Goal: Task Accomplishment & Management: Use online tool/utility

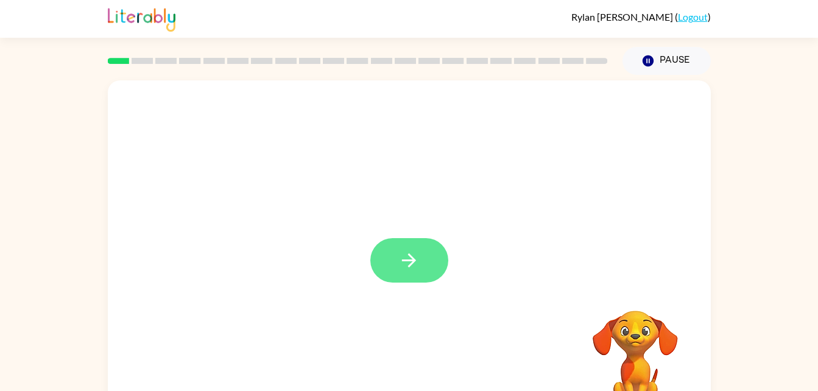
click at [380, 254] on button "button" at bounding box center [409, 260] width 78 height 44
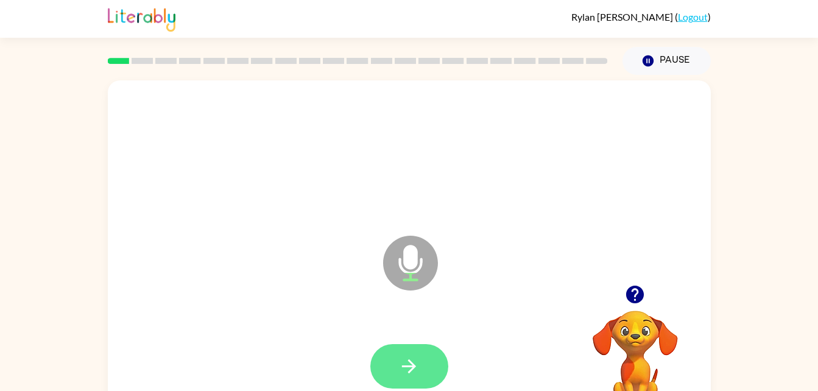
click at [403, 357] on icon "button" at bounding box center [408, 366] width 21 height 21
click at [380, 384] on button "button" at bounding box center [409, 366] width 78 height 44
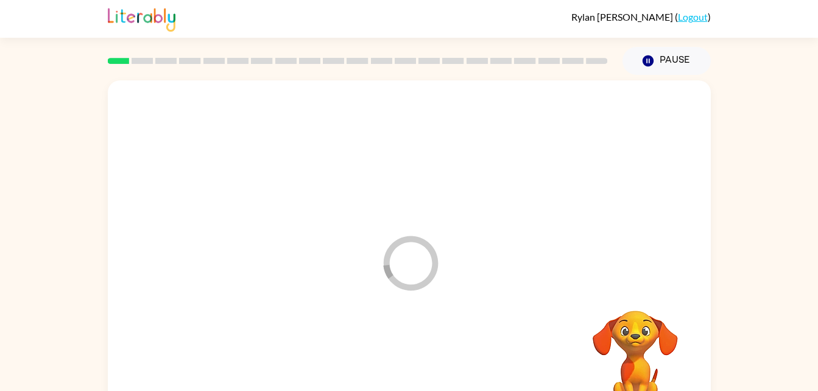
click at [376, 373] on div at bounding box center [409, 367] width 578 height 100
click at [122, 202] on div at bounding box center [409, 155] width 578 height 100
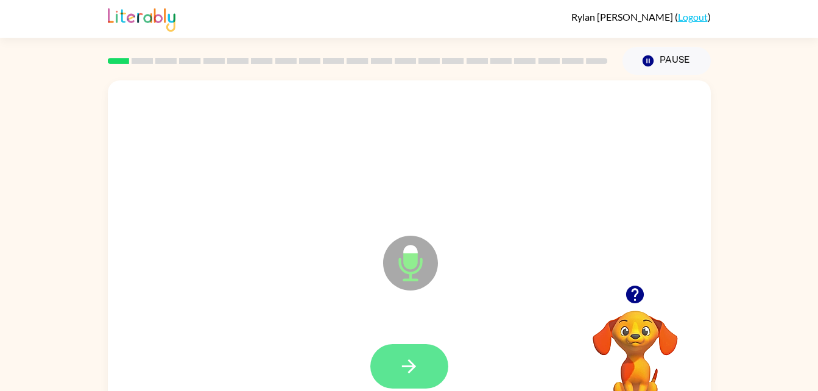
click at [396, 362] on button "button" at bounding box center [409, 366] width 78 height 44
click at [391, 383] on button "button" at bounding box center [409, 366] width 78 height 44
click at [401, 356] on icon "button" at bounding box center [408, 366] width 21 height 21
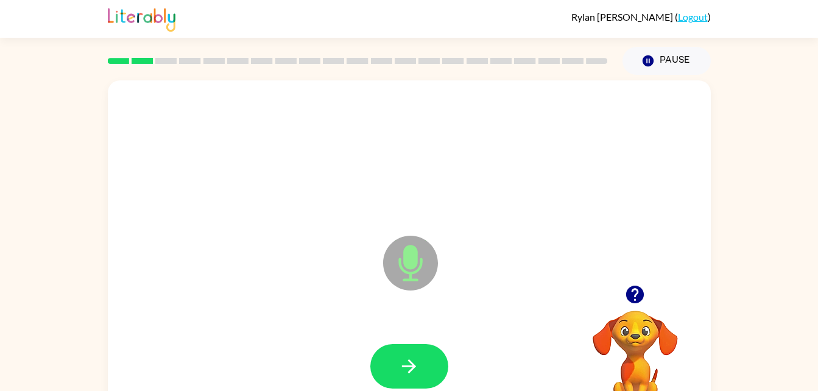
click at [371, 369] on button "button" at bounding box center [409, 366] width 78 height 44
click at [392, 377] on div at bounding box center [409, 366] width 78 height 44
click at [402, 352] on button "button" at bounding box center [409, 366] width 78 height 44
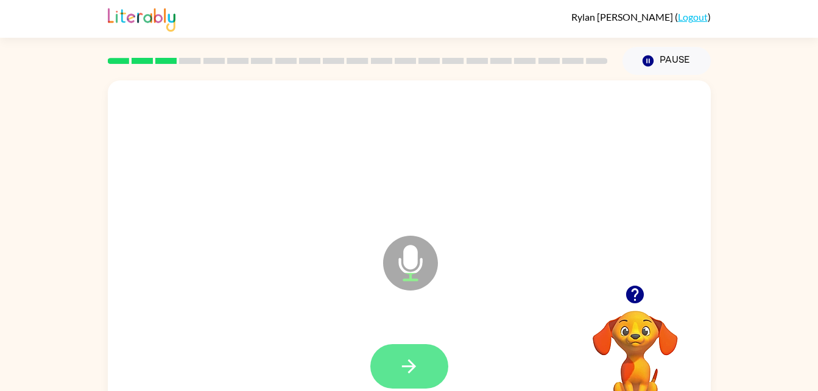
click at [390, 359] on button "button" at bounding box center [409, 366] width 78 height 44
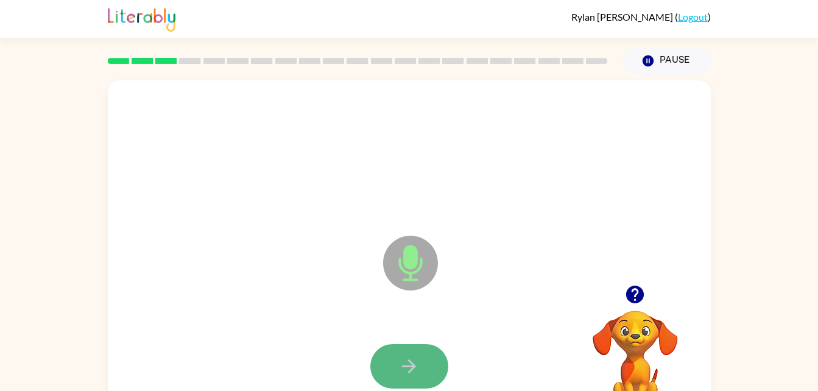
click at [405, 358] on icon "button" at bounding box center [408, 366] width 21 height 21
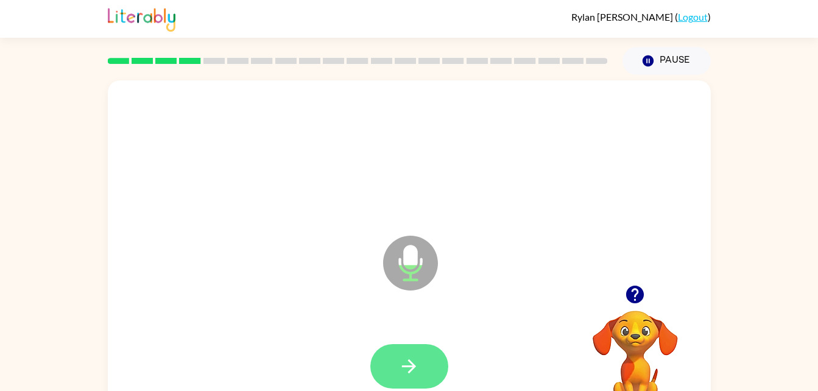
click at [410, 373] on icon "button" at bounding box center [408, 366] width 21 height 21
click at [394, 362] on button "button" at bounding box center [409, 366] width 78 height 44
click at [401, 372] on icon "button" at bounding box center [408, 366] width 21 height 21
click at [390, 352] on button "button" at bounding box center [409, 366] width 78 height 44
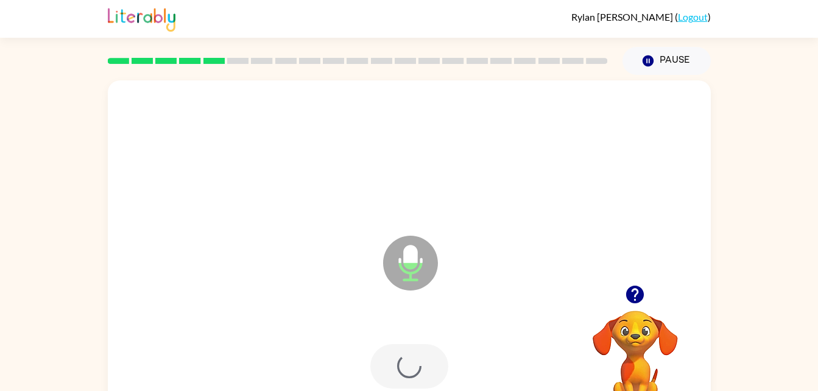
click at [401, 367] on div at bounding box center [409, 366] width 78 height 44
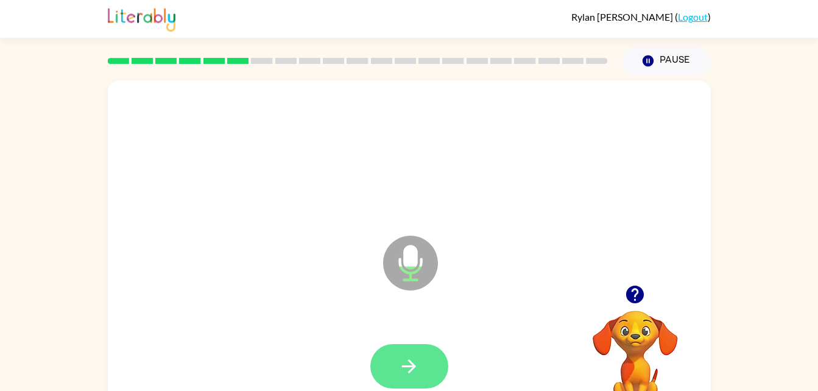
click at [391, 363] on button "button" at bounding box center [409, 366] width 78 height 44
click at [383, 365] on button "button" at bounding box center [409, 366] width 78 height 44
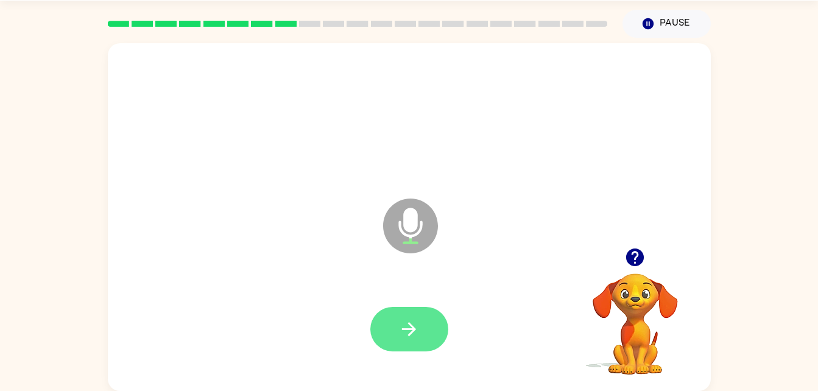
click at [393, 348] on button "button" at bounding box center [409, 329] width 78 height 44
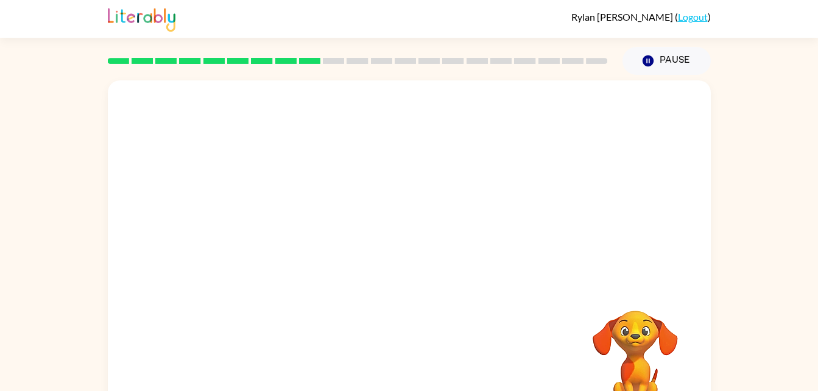
scroll to position [37, 0]
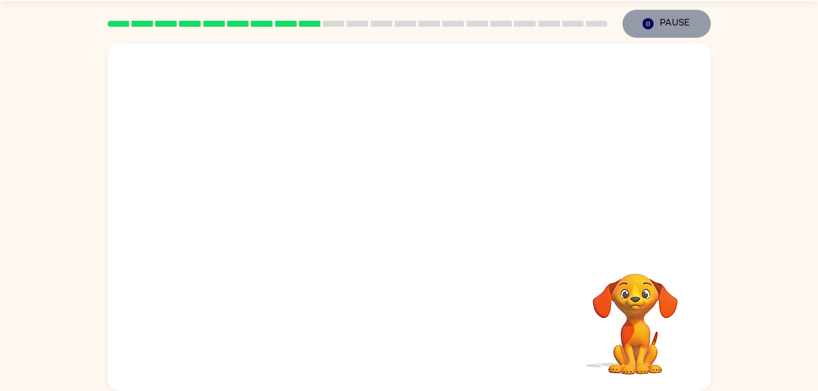
click at [647, 18] on icon "Pause" at bounding box center [647, 23] width 13 height 13
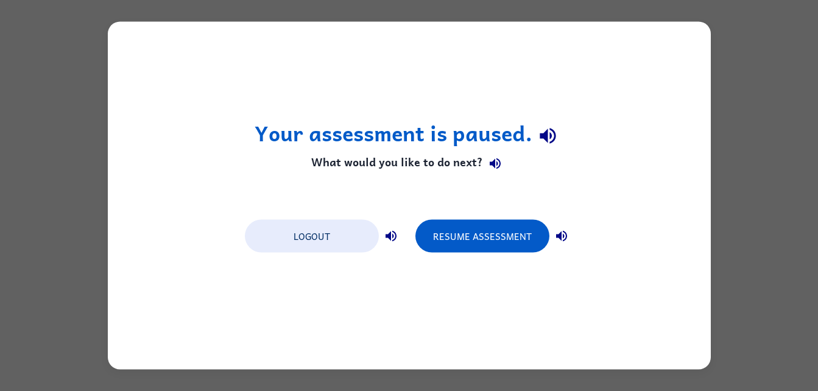
scroll to position [0, 0]
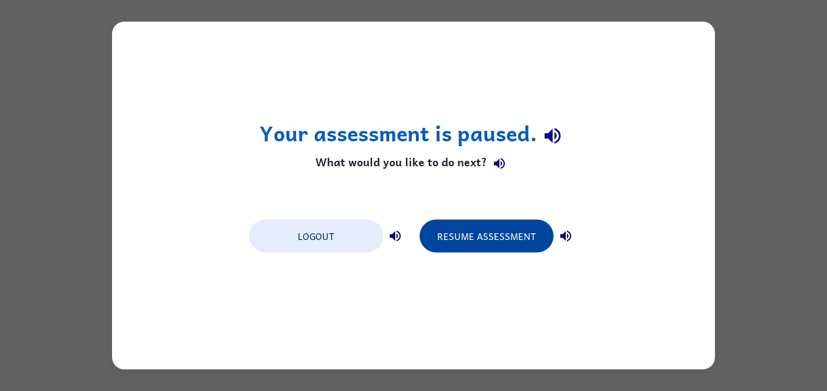
click at [457, 235] on button "Resume Assessment" at bounding box center [486, 236] width 134 height 33
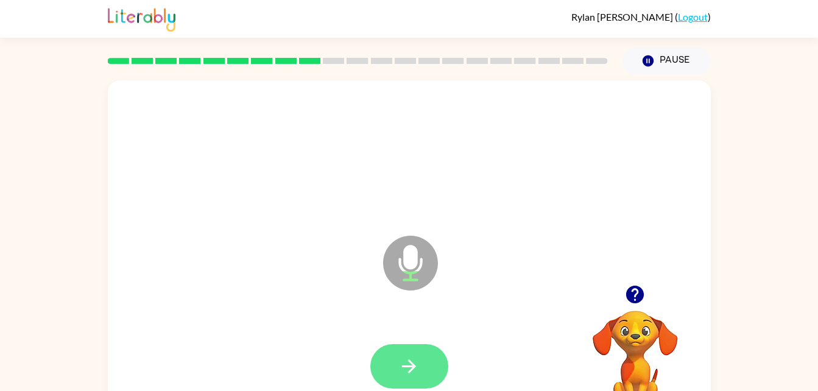
click at [416, 379] on button "button" at bounding box center [409, 366] width 78 height 44
click at [402, 352] on button "button" at bounding box center [409, 366] width 78 height 44
click at [405, 361] on icon "button" at bounding box center [408, 366] width 21 height 21
click at [395, 366] on button "button" at bounding box center [409, 366] width 78 height 44
click at [417, 363] on icon "button" at bounding box center [408, 366] width 21 height 21
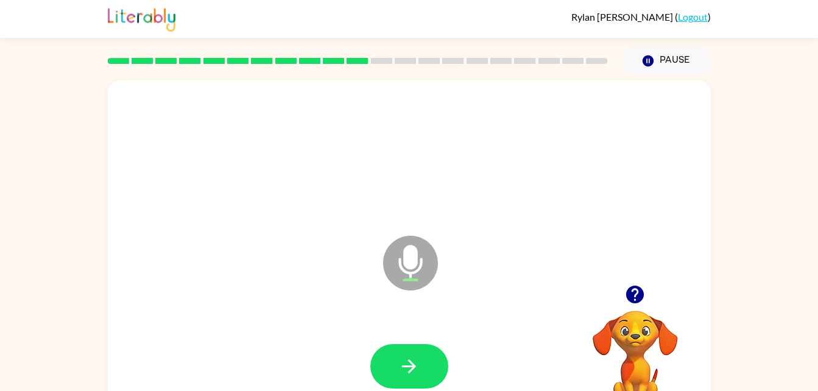
click at [417, 363] on icon "button" at bounding box center [408, 366] width 21 height 21
click at [399, 367] on icon "button" at bounding box center [408, 366] width 21 height 21
click at [399, 368] on icon "button" at bounding box center [408, 366] width 21 height 21
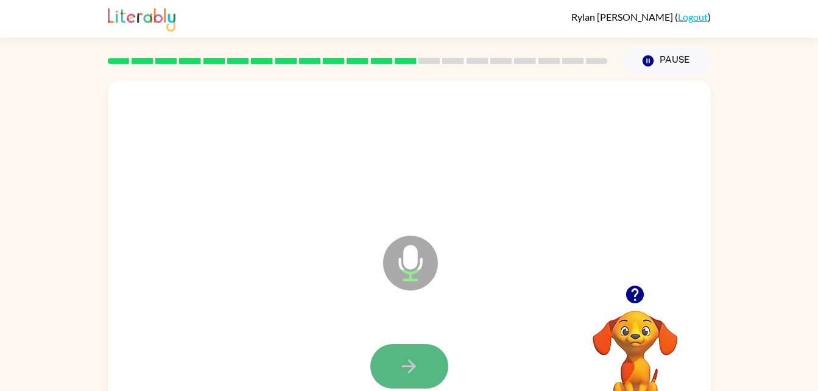
click at [422, 352] on button "button" at bounding box center [409, 366] width 78 height 44
click at [423, 370] on button "button" at bounding box center [409, 366] width 78 height 44
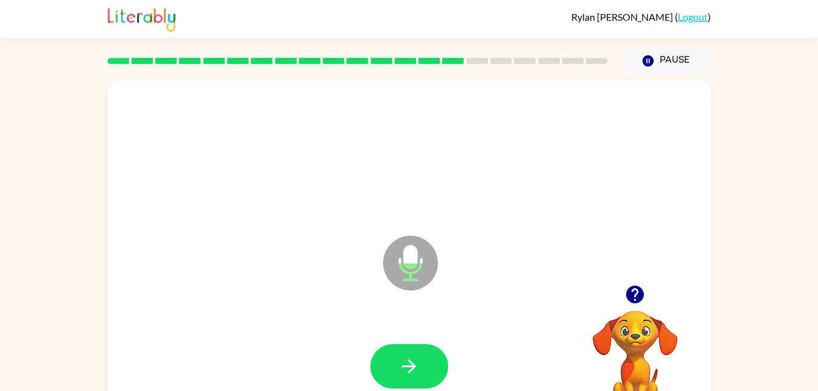
click at [423, 370] on button "button" at bounding box center [409, 366] width 78 height 44
click at [402, 356] on icon "button" at bounding box center [408, 366] width 21 height 21
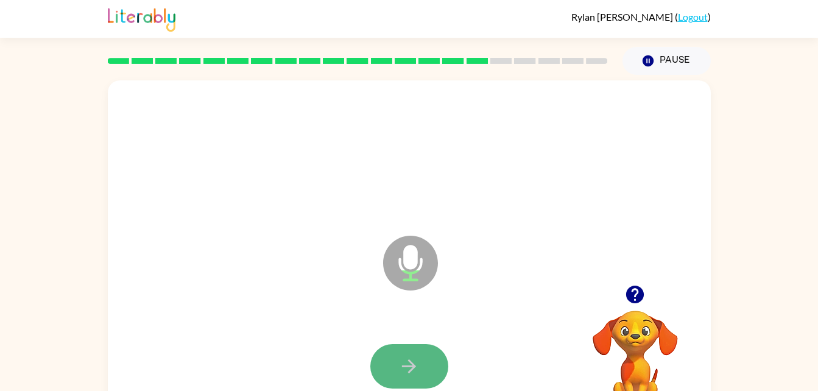
click at [402, 356] on icon "button" at bounding box center [408, 366] width 21 height 21
click at [404, 356] on icon "button" at bounding box center [408, 366] width 21 height 21
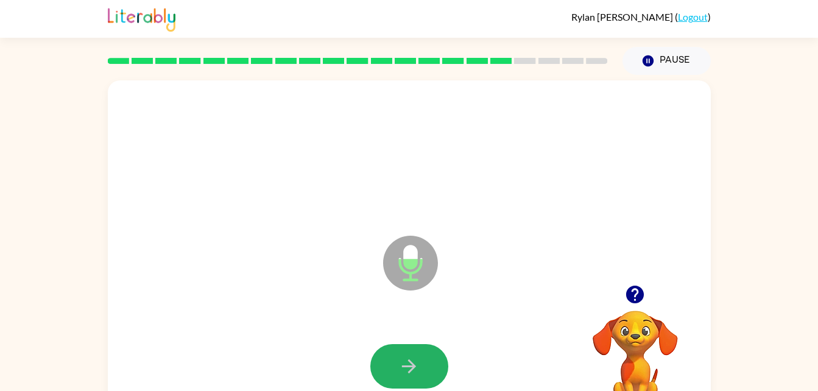
click at [404, 356] on icon "button" at bounding box center [408, 366] width 21 height 21
drag, startPoint x: 404, startPoint y: 356, endPoint x: 373, endPoint y: 366, distance: 33.3
click at [404, 351] on button "button" at bounding box center [409, 366] width 78 height 44
click at [373, 366] on button "button" at bounding box center [409, 366] width 78 height 44
drag, startPoint x: 373, startPoint y: 366, endPoint x: 375, endPoint y: 357, distance: 9.5
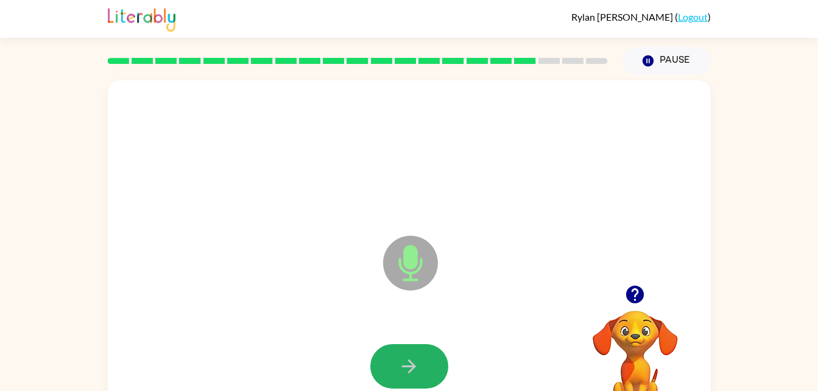
click at [375, 357] on button "button" at bounding box center [409, 366] width 78 height 44
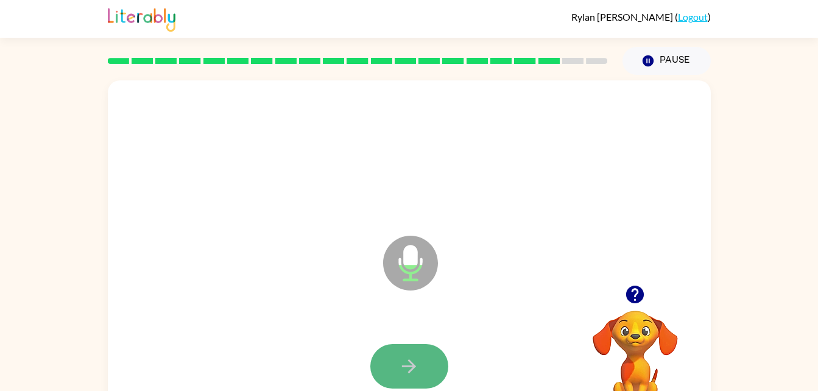
click at [409, 370] on icon "button" at bounding box center [408, 366] width 21 height 21
click at [410, 357] on icon "button" at bounding box center [408, 366] width 21 height 21
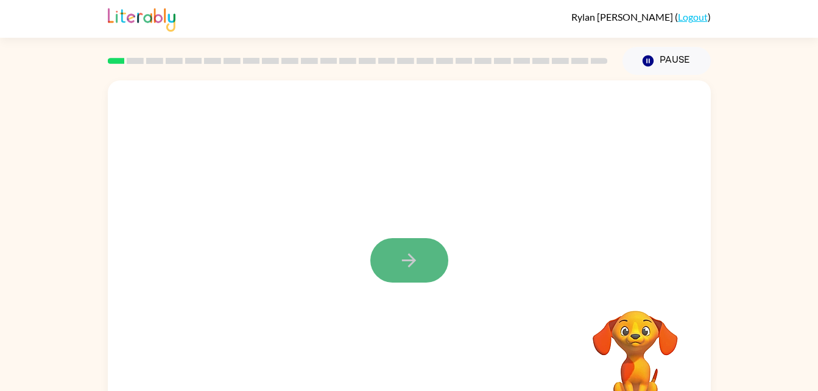
click at [401, 240] on button "button" at bounding box center [409, 260] width 78 height 44
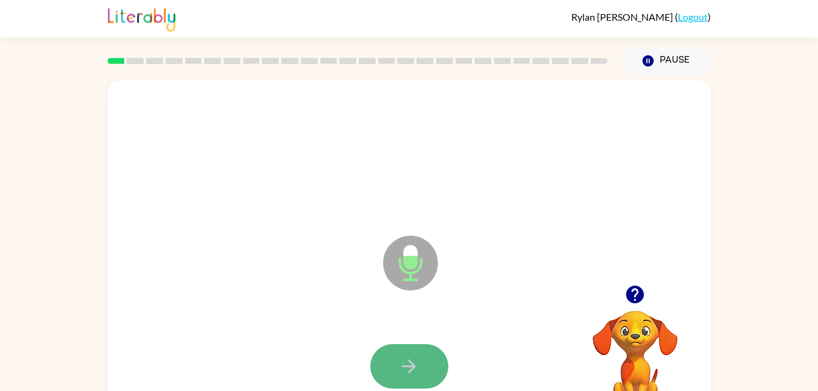
click at [428, 358] on button "button" at bounding box center [409, 366] width 78 height 44
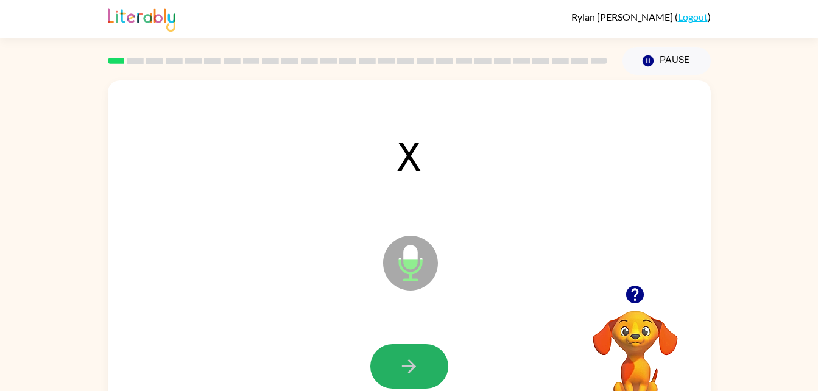
click at [428, 358] on button "button" at bounding box center [409, 366] width 78 height 44
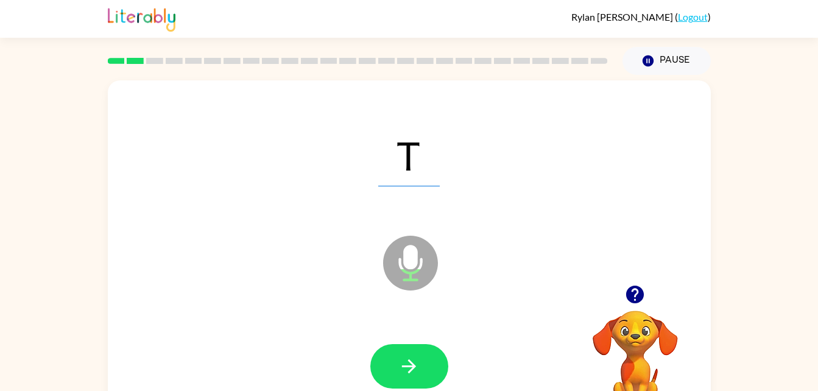
click at [428, 358] on button "button" at bounding box center [409, 366] width 78 height 44
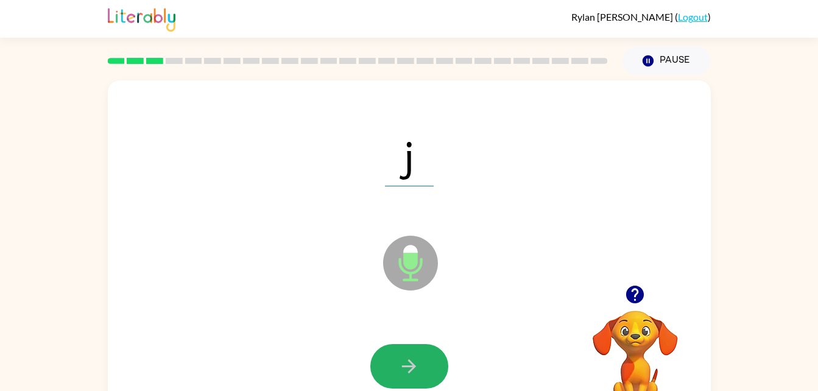
click at [428, 358] on button "button" at bounding box center [409, 366] width 78 height 44
drag, startPoint x: 428, startPoint y: 358, endPoint x: 381, endPoint y: 371, distance: 48.8
click at [419, 365] on button "button" at bounding box center [409, 366] width 78 height 44
click at [400, 373] on icon "button" at bounding box center [408, 366] width 21 height 21
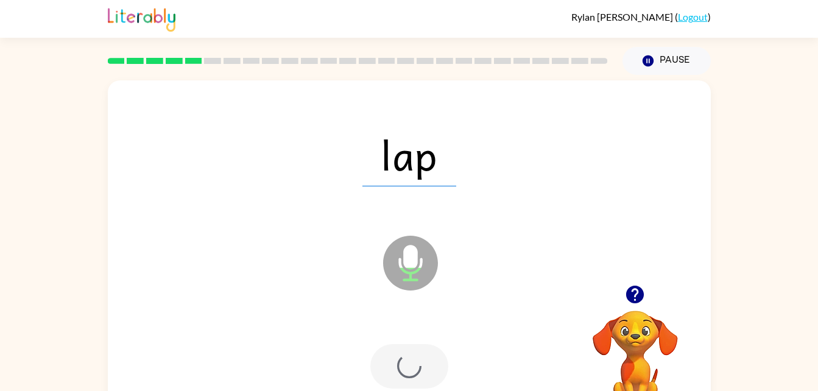
click at [400, 373] on div at bounding box center [409, 366] width 78 height 44
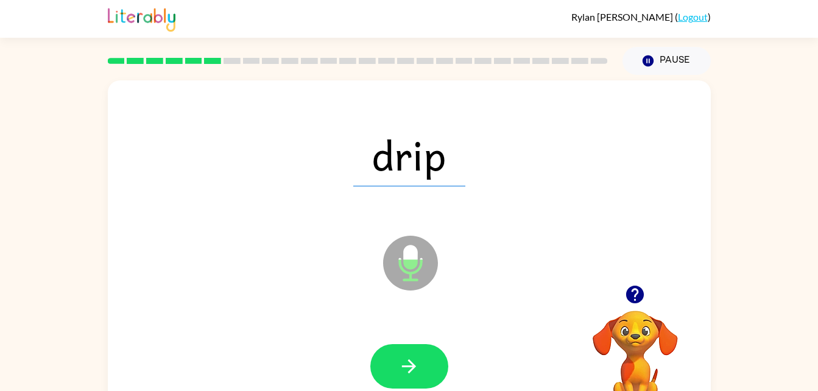
click at [401, 367] on icon "button" at bounding box center [408, 366] width 21 height 21
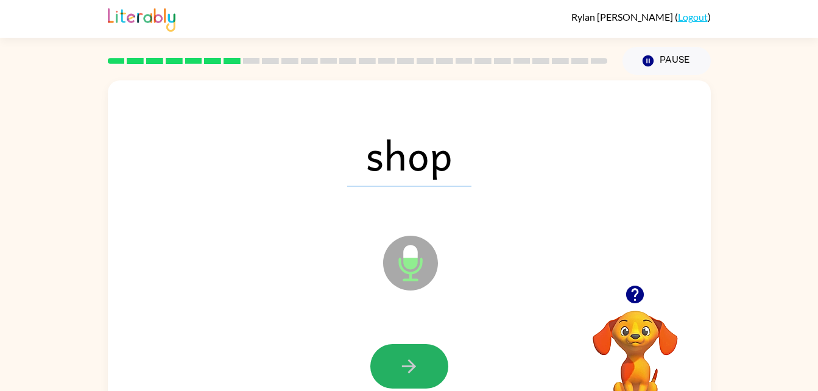
click at [401, 367] on icon "button" at bounding box center [408, 366] width 21 height 21
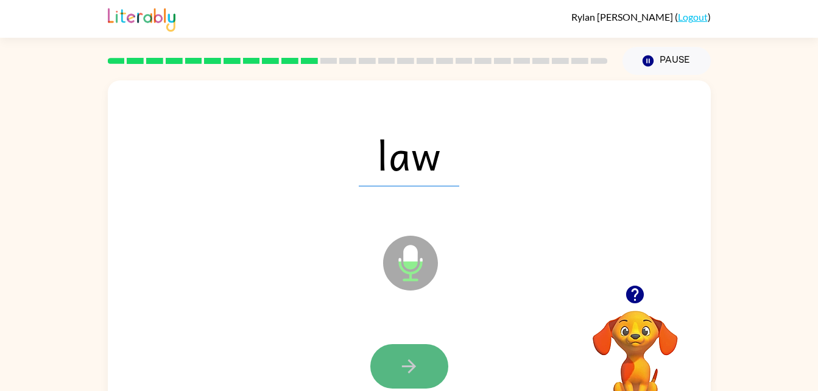
click at [401, 367] on icon "button" at bounding box center [408, 366] width 21 height 21
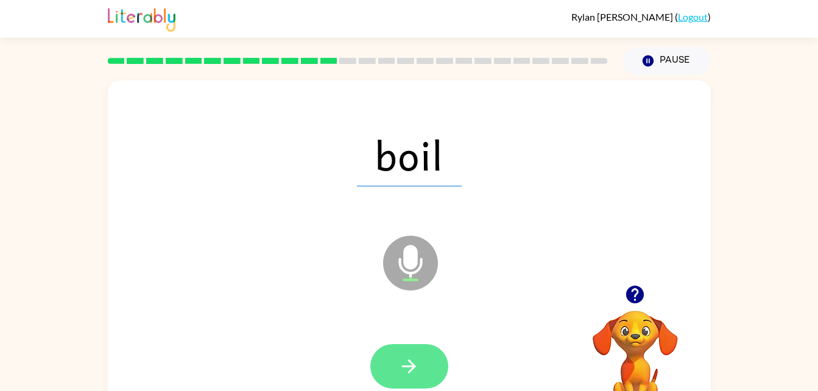
click at [399, 364] on icon "button" at bounding box center [408, 366] width 21 height 21
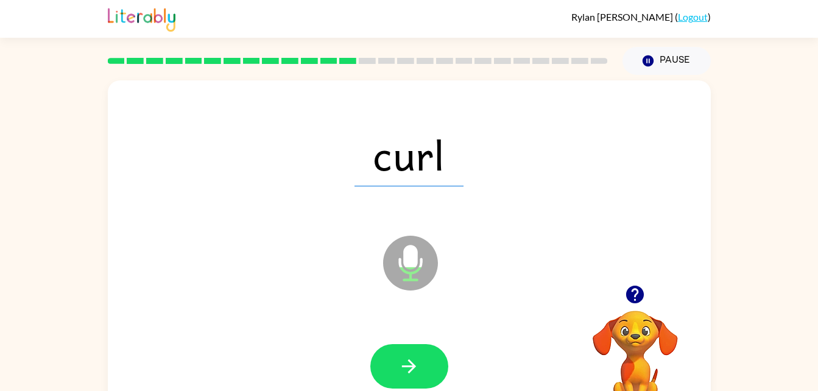
click at [399, 364] on icon "button" at bounding box center [408, 366] width 21 height 21
drag, startPoint x: 399, startPoint y: 364, endPoint x: 328, endPoint y: 363, distance: 71.2
click at [419, 335] on div at bounding box center [409, 367] width 578 height 100
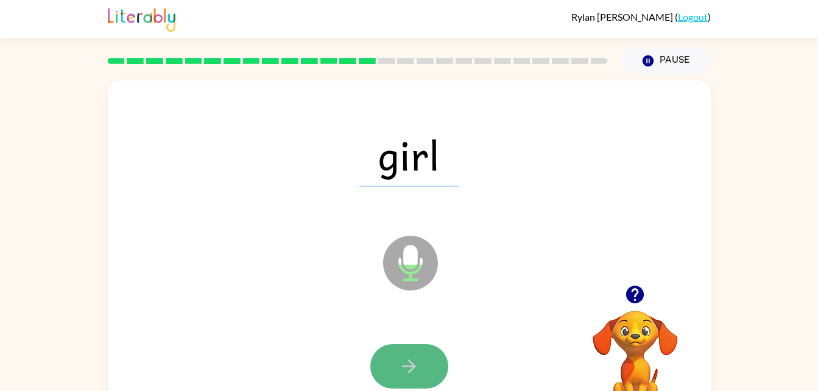
drag, startPoint x: 373, startPoint y: 365, endPoint x: 389, endPoint y: 373, distance: 18.2
click at [389, 373] on button "button" at bounding box center [409, 366] width 78 height 44
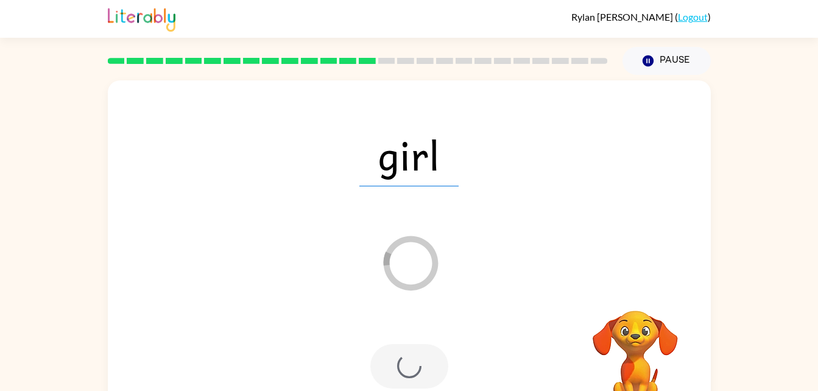
click at [274, 342] on div at bounding box center [409, 367] width 578 height 100
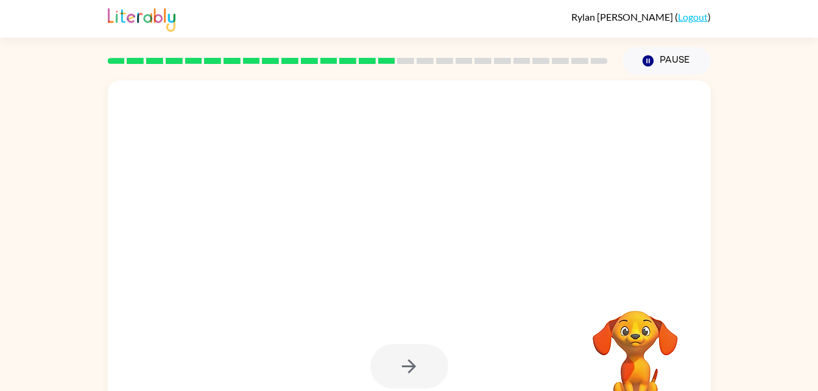
click at [274, 342] on div at bounding box center [409, 367] width 578 height 100
click at [278, 339] on div at bounding box center [409, 367] width 578 height 100
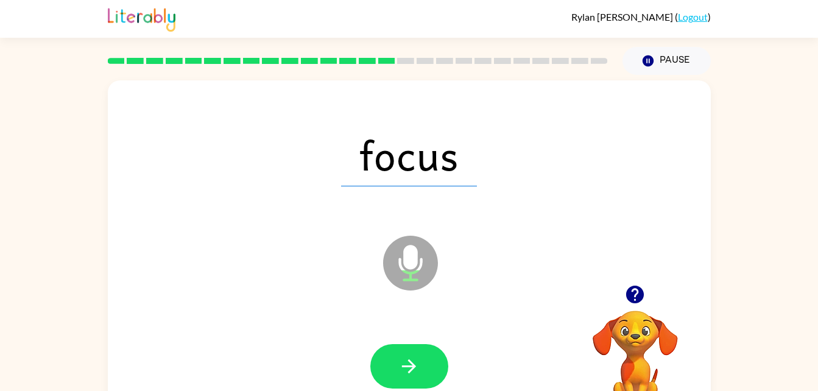
click at [278, 339] on div at bounding box center [409, 367] width 578 height 100
click at [374, 349] on div at bounding box center [409, 366] width 78 height 44
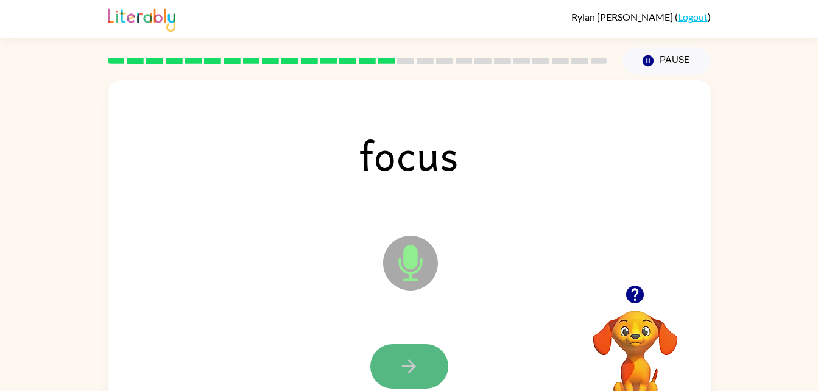
click at [421, 354] on button "button" at bounding box center [409, 366] width 78 height 44
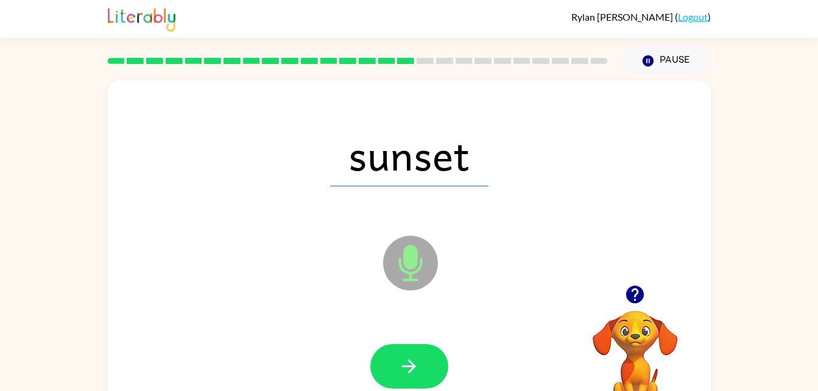
click at [421, 354] on button "button" at bounding box center [409, 366] width 78 height 44
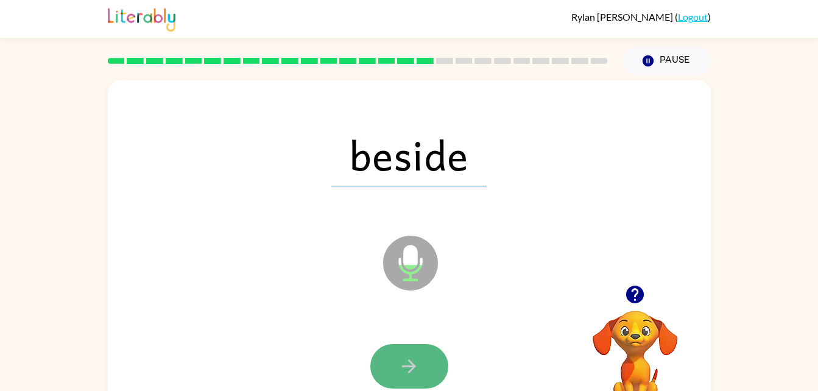
click at [398, 361] on icon "button" at bounding box center [408, 366] width 21 height 21
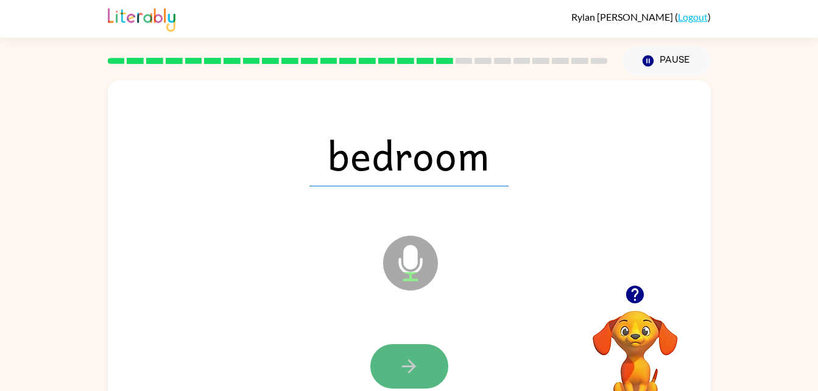
click at [402, 368] on icon "button" at bounding box center [408, 366] width 21 height 21
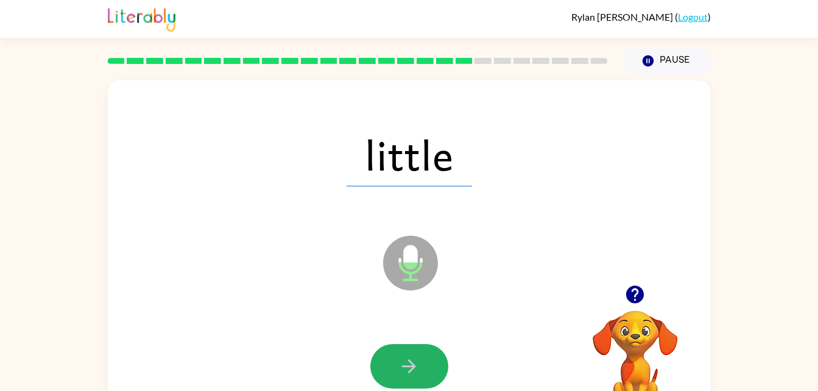
click at [402, 368] on icon "button" at bounding box center [408, 366] width 21 height 21
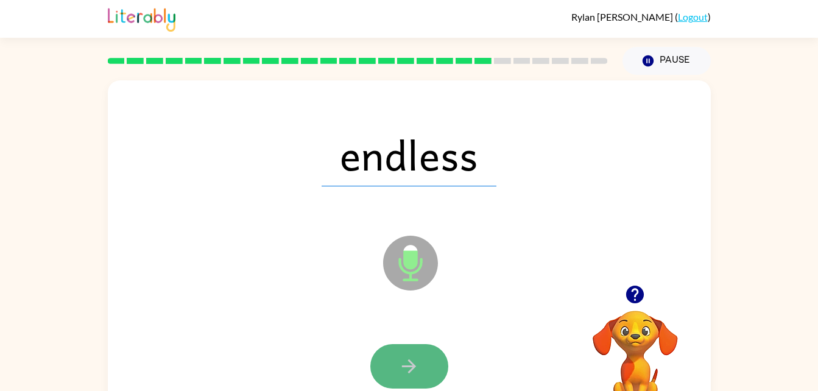
click at [401, 365] on icon "button" at bounding box center [408, 366] width 21 height 21
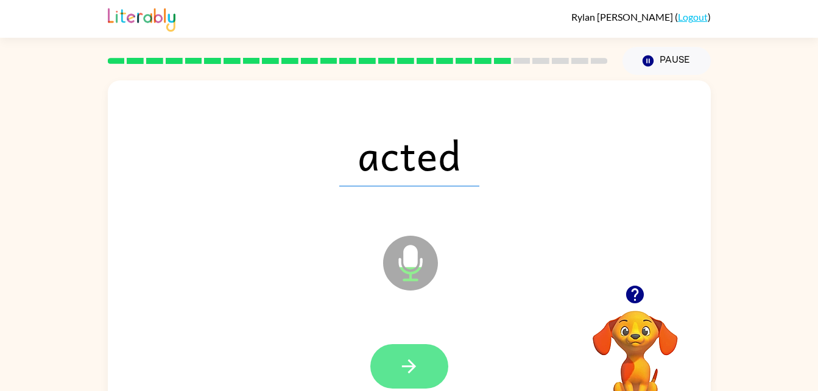
click at [401, 365] on icon "button" at bounding box center [408, 366] width 21 height 21
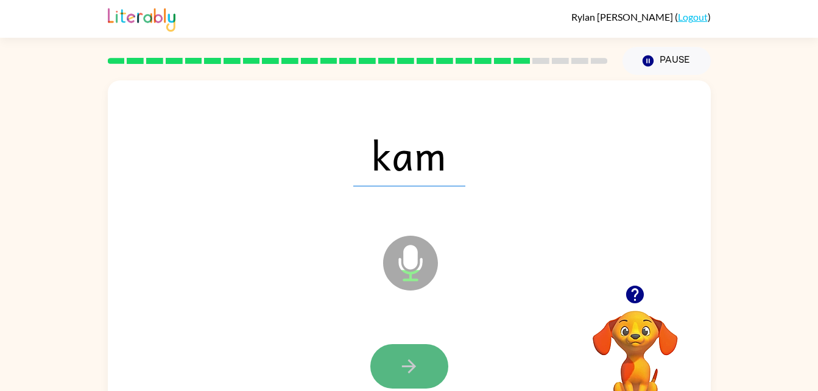
click at [407, 373] on icon "button" at bounding box center [408, 366] width 21 height 21
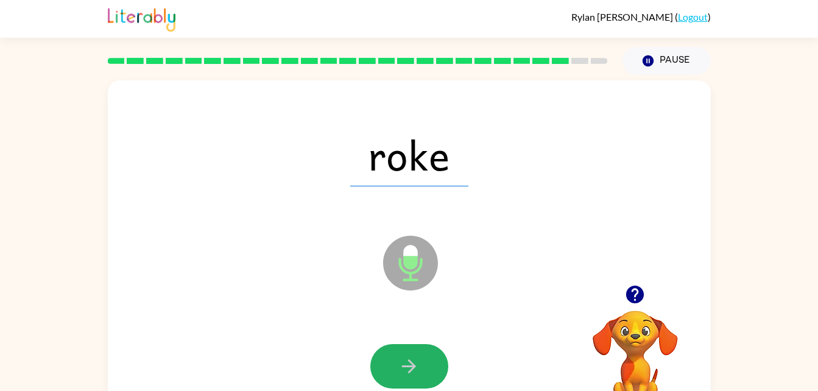
click at [407, 373] on icon "button" at bounding box center [408, 366] width 21 height 21
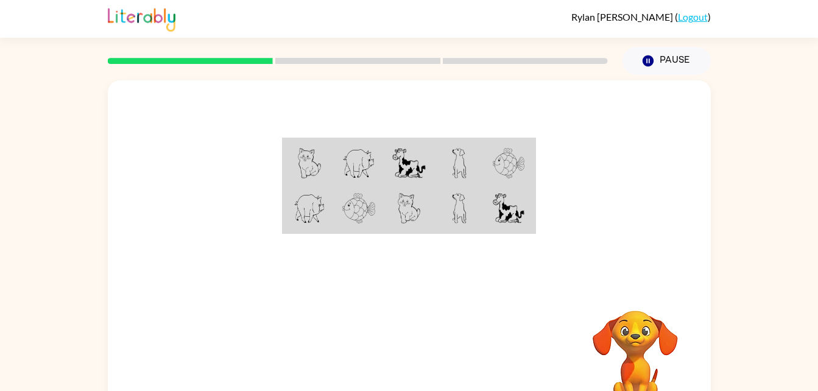
scroll to position [37, 0]
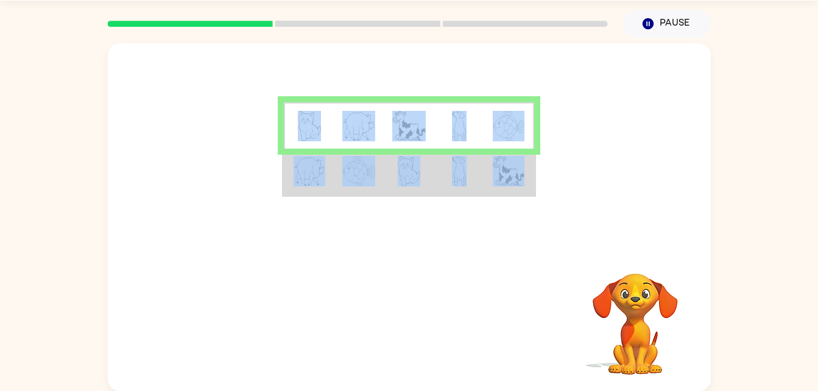
drag, startPoint x: 673, startPoint y: 245, endPoint x: 488, endPoint y: 169, distance: 200.1
click at [488, 169] on div at bounding box center [409, 145] width 603 height 205
click at [505, 173] on img at bounding box center [508, 171] width 32 height 30
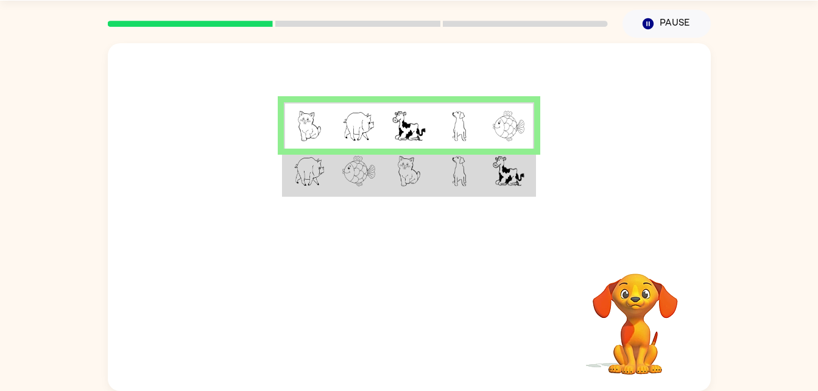
click at [341, 135] on td at bounding box center [359, 125] width 50 height 47
click at [343, 135] on img at bounding box center [358, 126] width 33 height 30
click at [343, 131] on img at bounding box center [358, 126] width 33 height 30
click at [354, 131] on img at bounding box center [358, 126] width 33 height 30
click at [447, 122] on td at bounding box center [459, 125] width 50 height 47
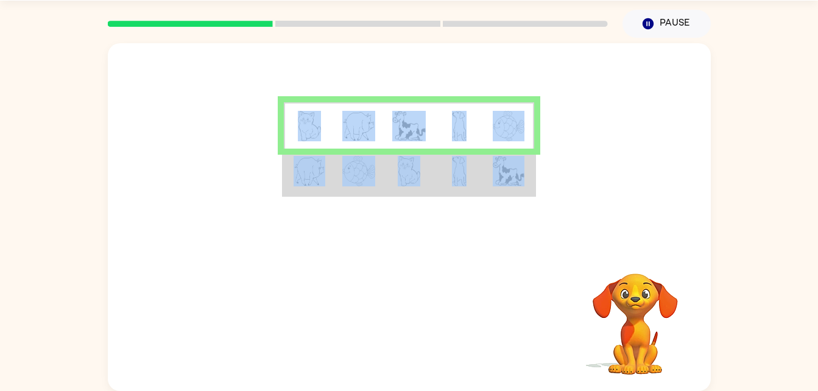
click at [447, 125] on td at bounding box center [459, 125] width 50 height 47
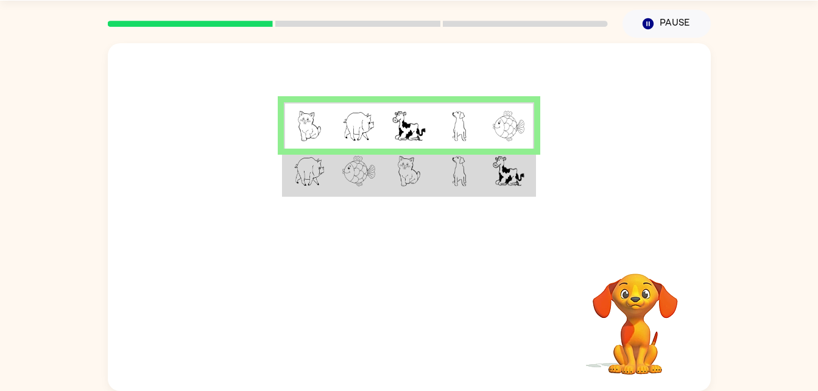
drag, startPoint x: 447, startPoint y: 125, endPoint x: 409, endPoint y: 38, distance: 94.6
click at [409, 38] on div at bounding box center [357, 23] width 514 height 43
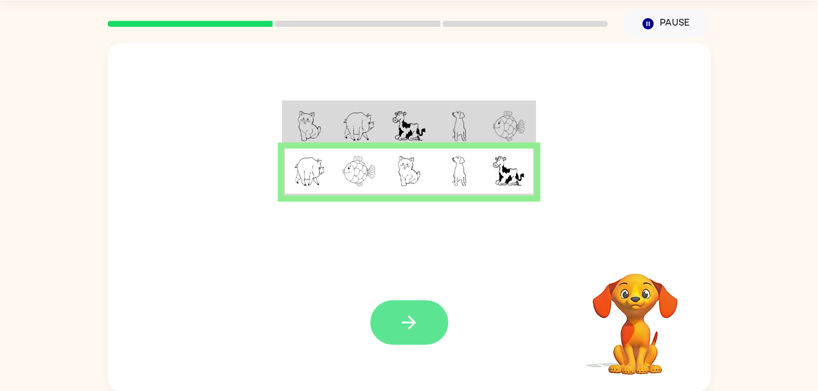
click at [427, 328] on button "button" at bounding box center [409, 322] width 78 height 44
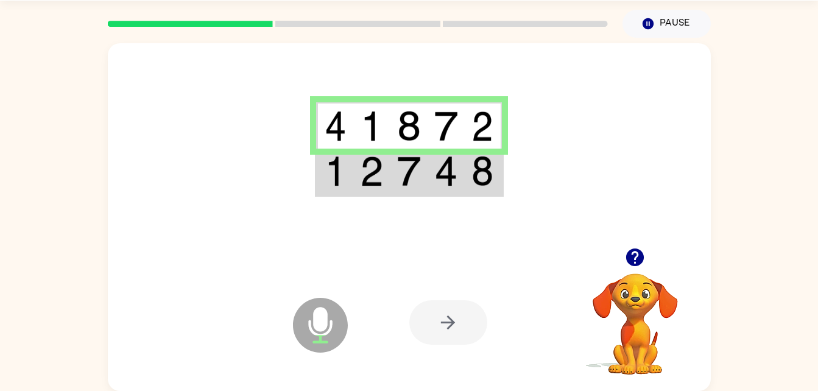
click at [386, 167] on td at bounding box center [371, 172] width 37 height 47
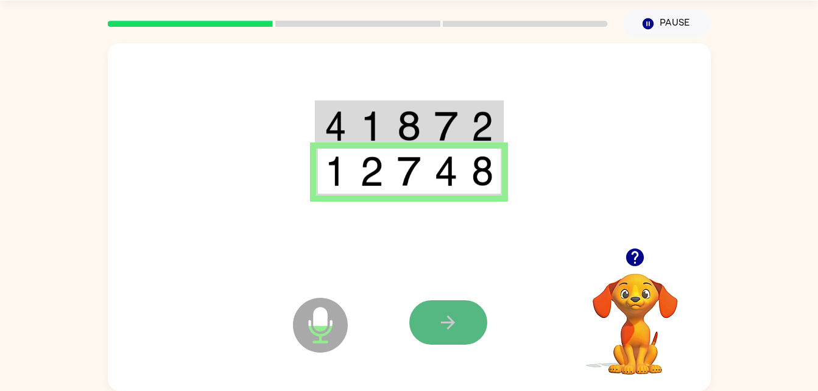
click at [436, 320] on button "button" at bounding box center [448, 322] width 78 height 44
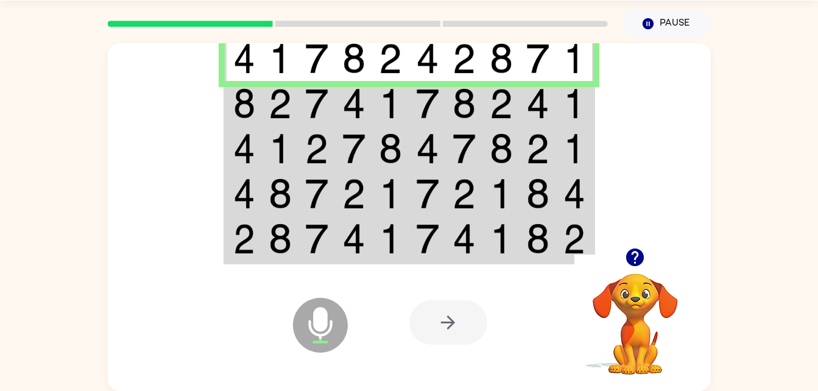
click at [264, 97] on td at bounding box center [280, 103] width 37 height 45
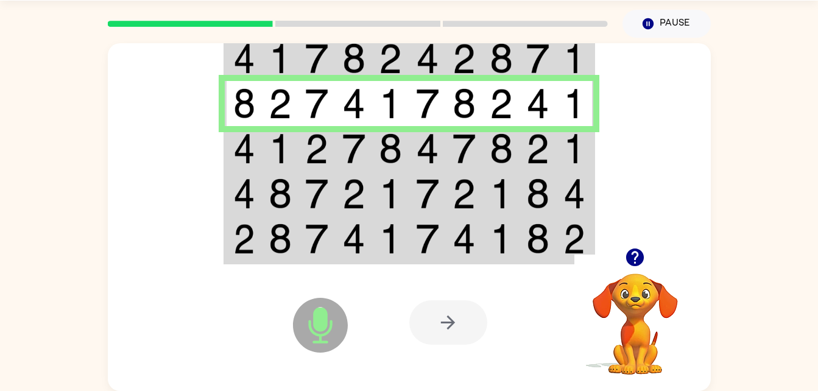
click at [263, 147] on td at bounding box center [280, 148] width 37 height 45
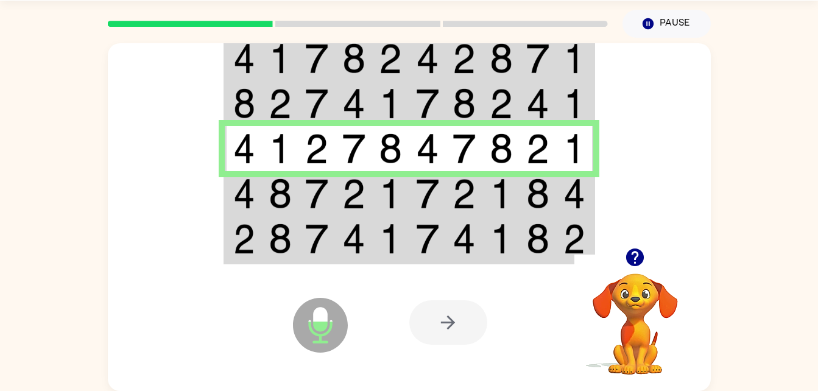
click at [231, 198] on td at bounding box center [243, 193] width 37 height 45
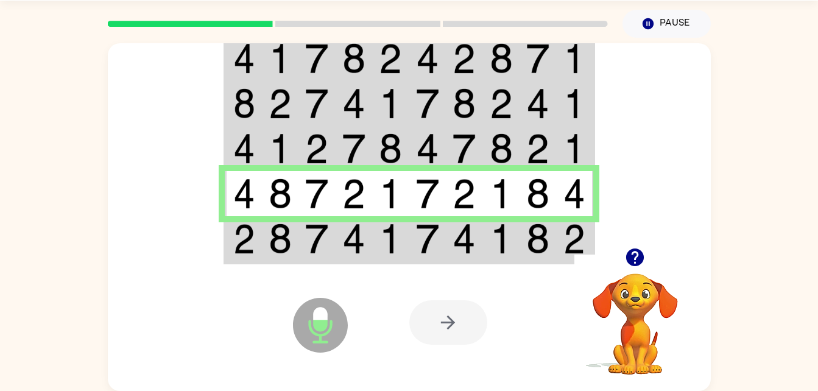
click at [250, 244] on img at bounding box center [244, 238] width 22 height 30
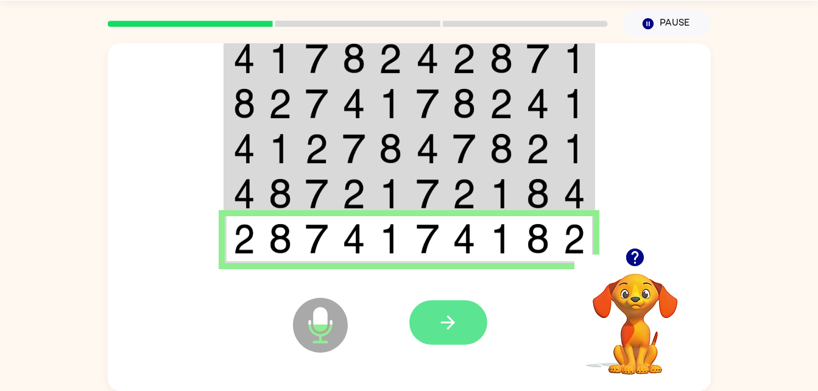
click at [441, 325] on icon "button" at bounding box center [447, 322] width 21 height 21
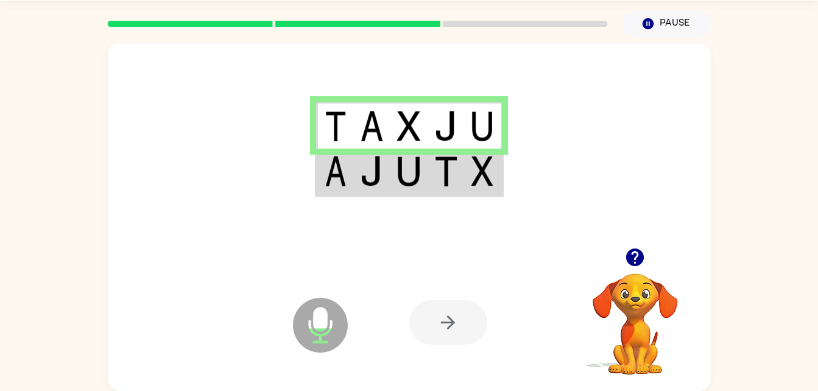
click at [356, 180] on td at bounding box center [371, 172] width 37 height 47
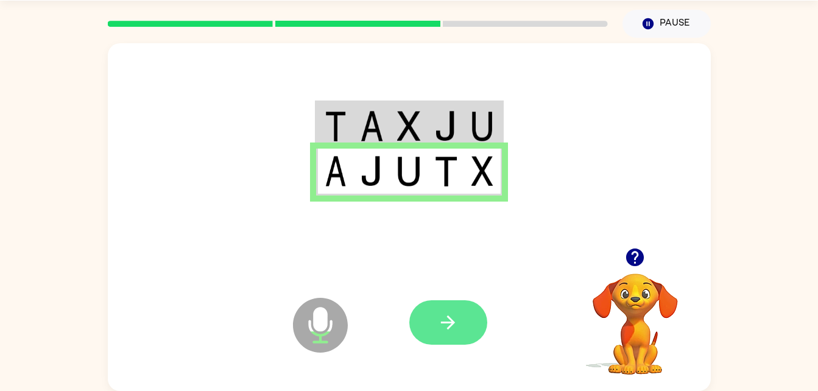
click at [443, 326] on icon "button" at bounding box center [447, 322] width 21 height 21
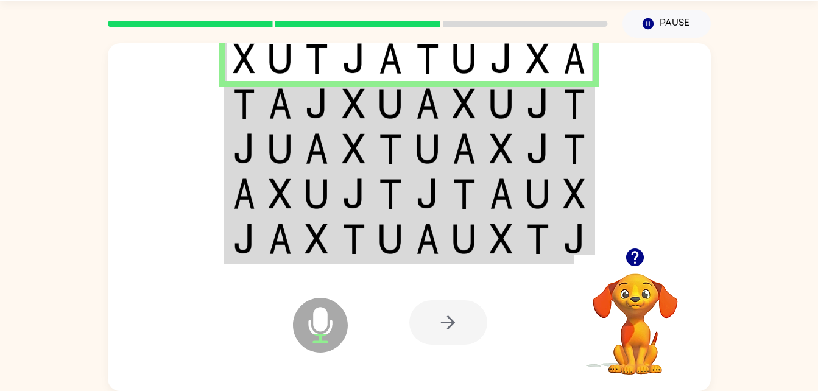
click at [276, 82] on td at bounding box center [280, 103] width 37 height 45
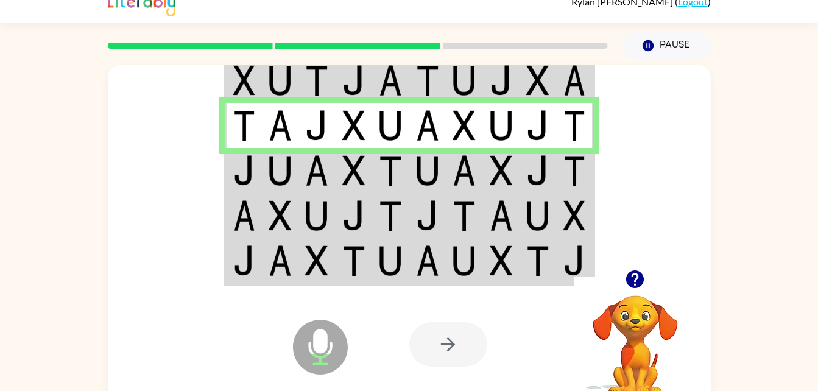
scroll to position [13, 0]
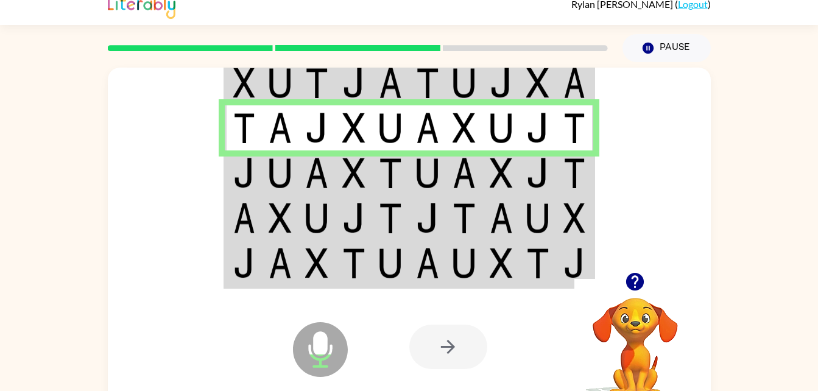
click at [265, 180] on td at bounding box center [280, 172] width 37 height 45
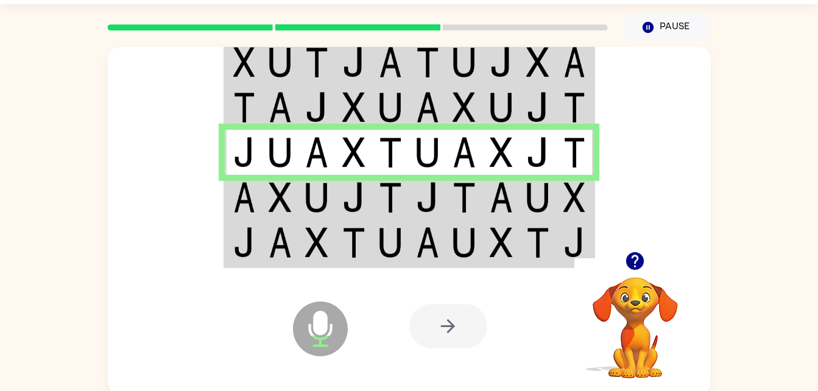
scroll to position [37, 0]
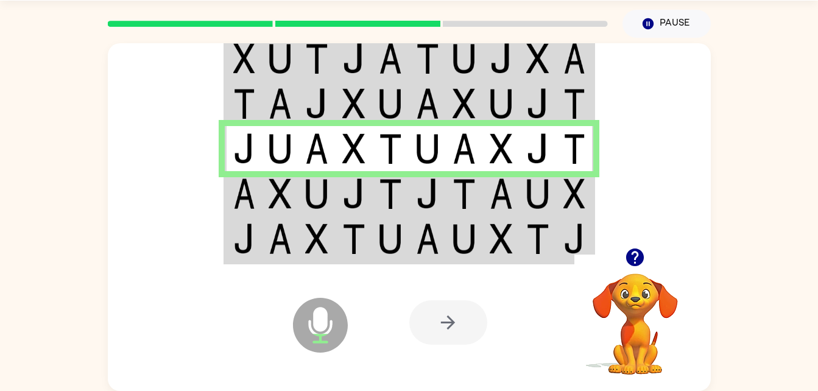
click at [247, 202] on img at bounding box center [244, 193] width 22 height 30
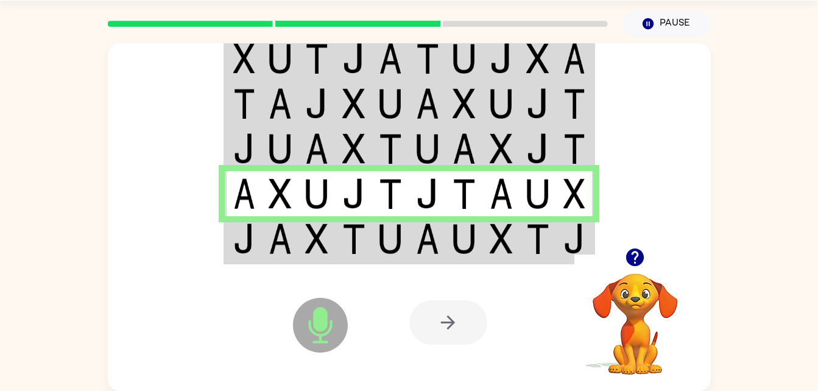
click at [254, 253] on img at bounding box center [244, 238] width 22 height 30
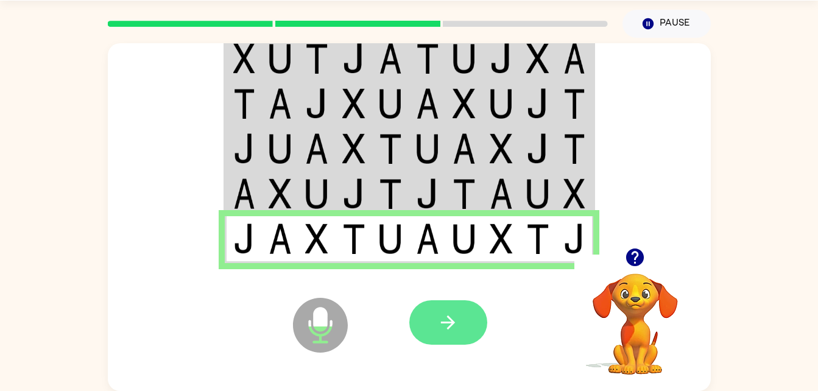
click at [443, 319] on icon "button" at bounding box center [447, 322] width 21 height 21
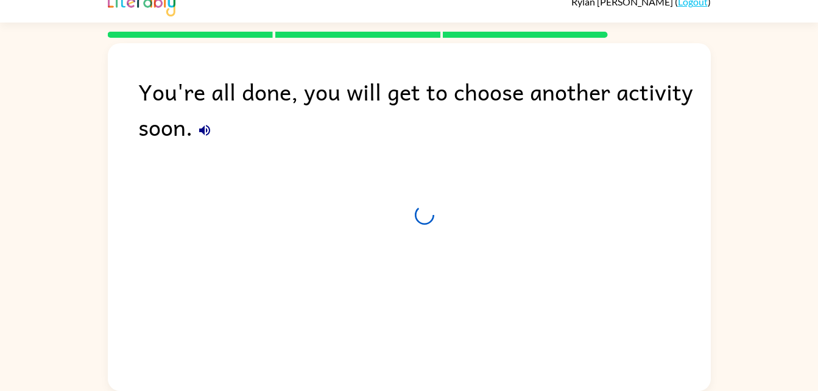
scroll to position [15, 0]
